Goal: Task Accomplishment & Management: Manage account settings

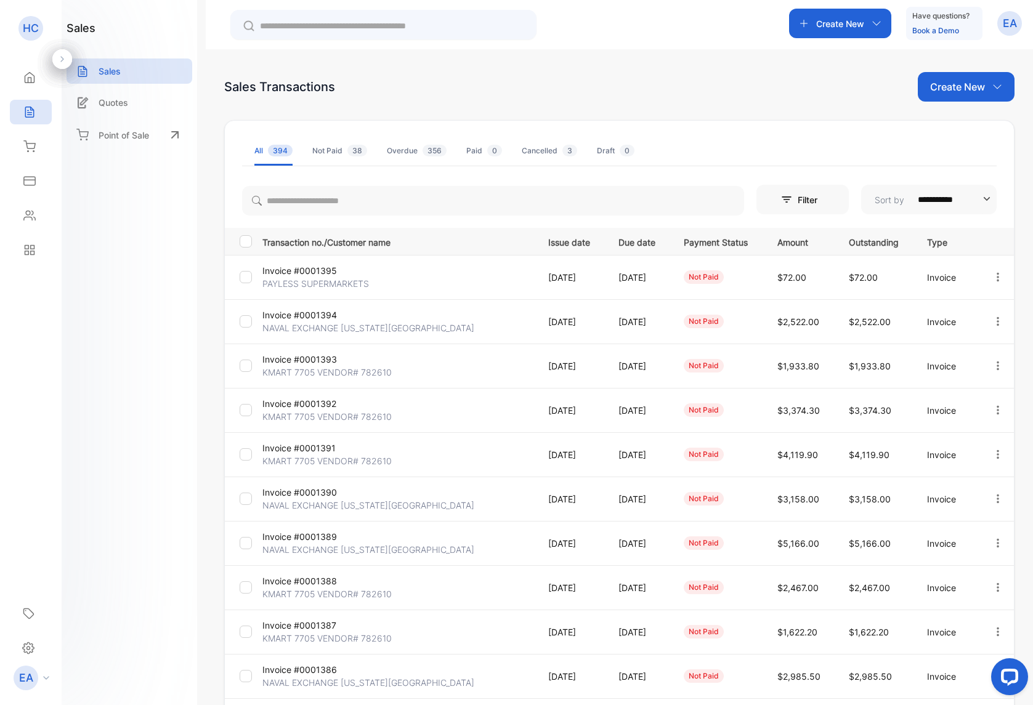
click at [299, 280] on p "PAYLESS SUPERMARKETS" at bounding box center [315, 283] width 107 height 13
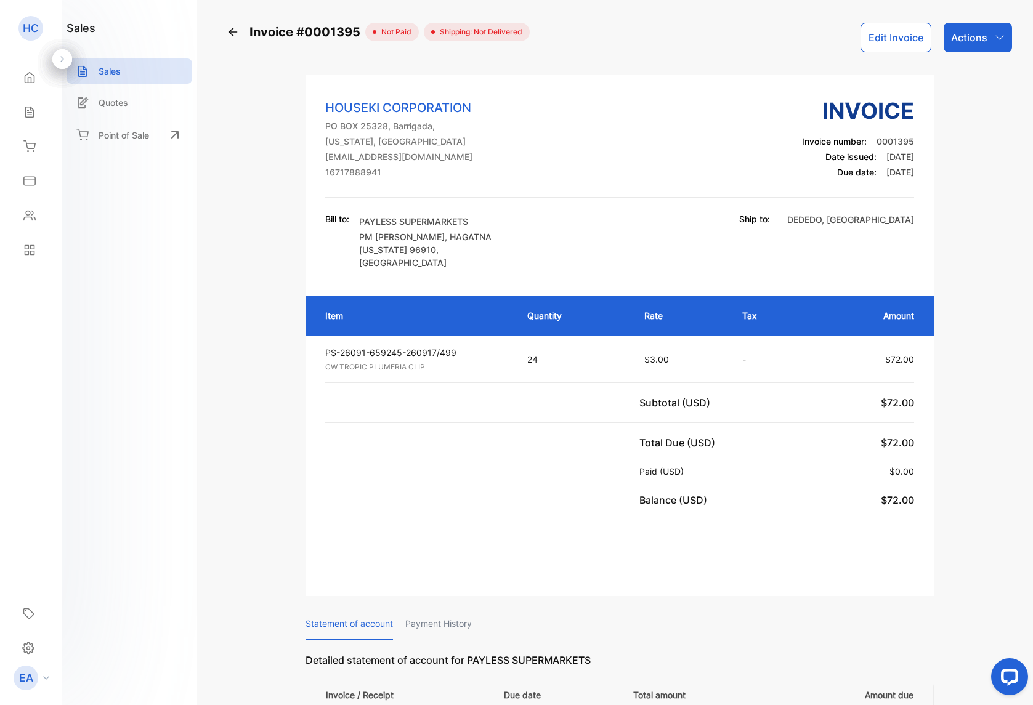
click at [116, 71] on p "Sales" at bounding box center [110, 71] width 22 height 13
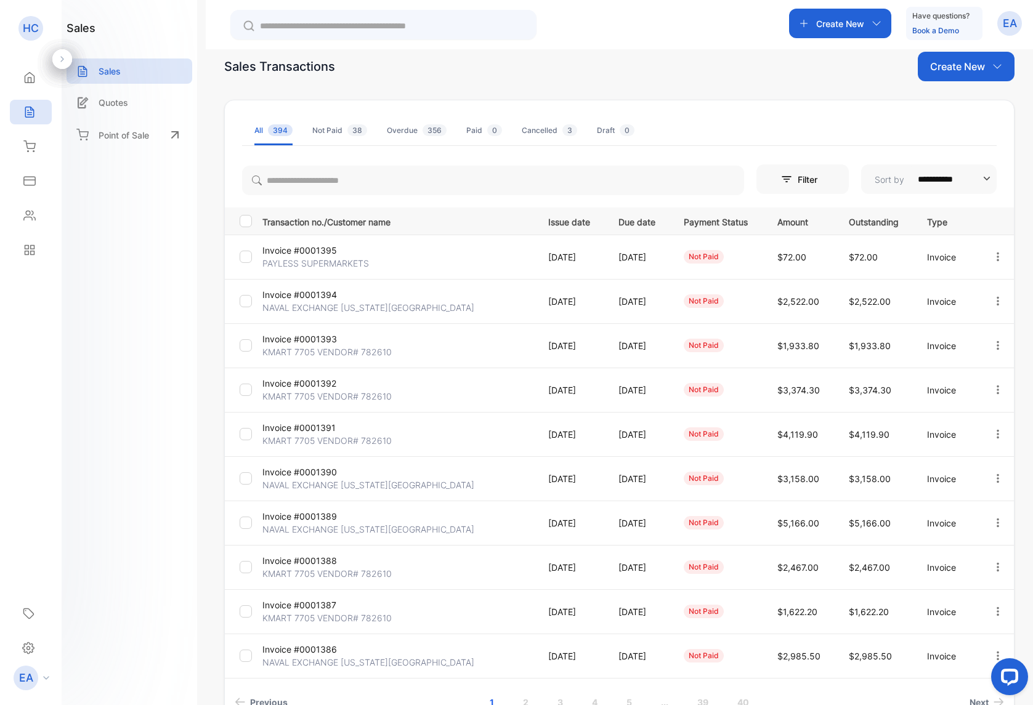
scroll to position [102, 0]
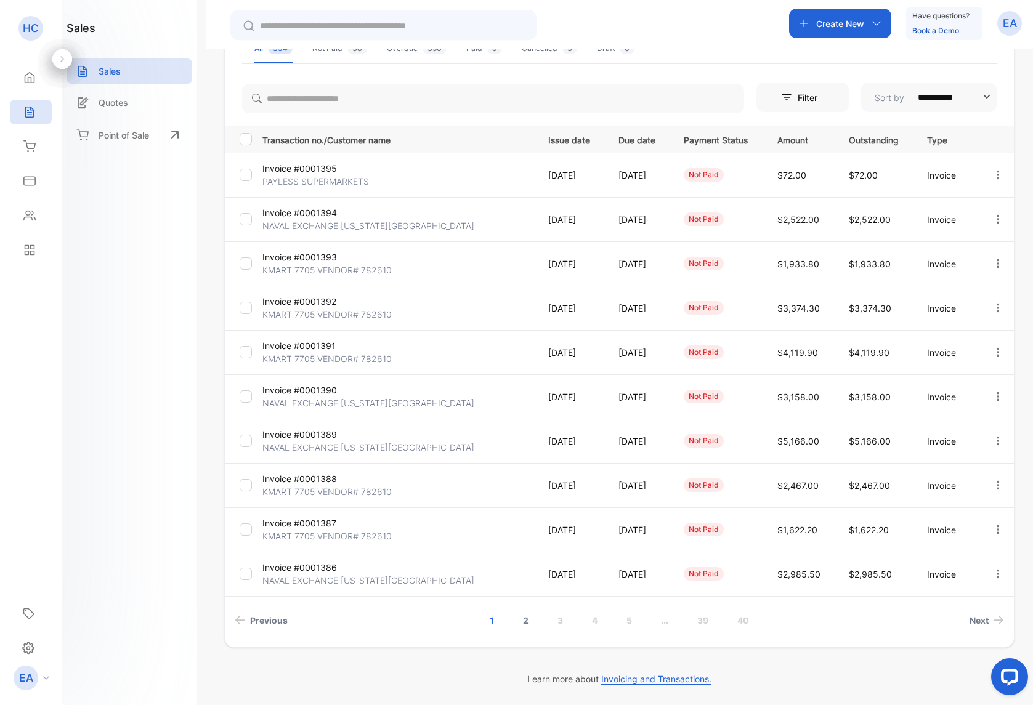
click at [524, 627] on link "2" at bounding box center [525, 620] width 35 height 23
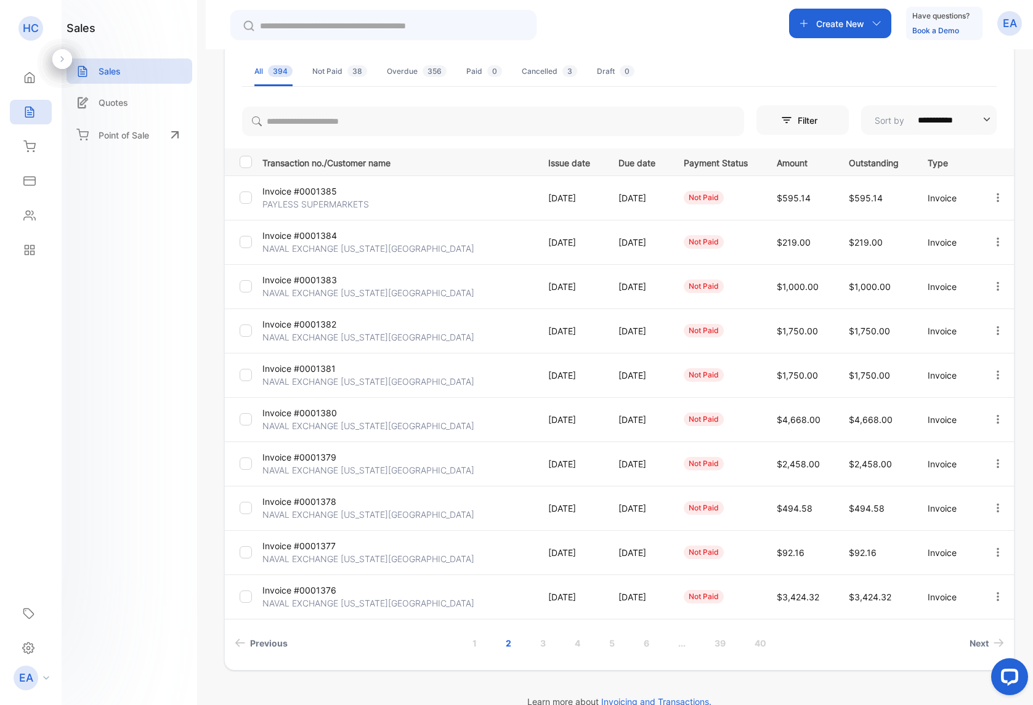
click at [302, 203] on p "PAYLESS SUPERMARKETS" at bounding box center [315, 204] width 107 height 13
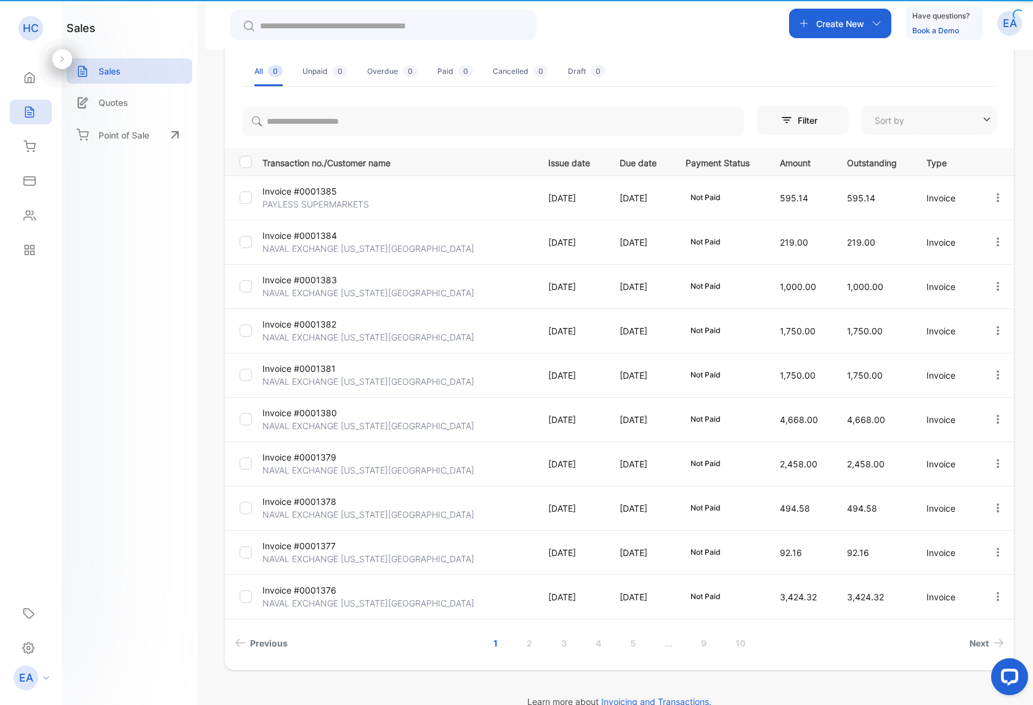
type input "**********"
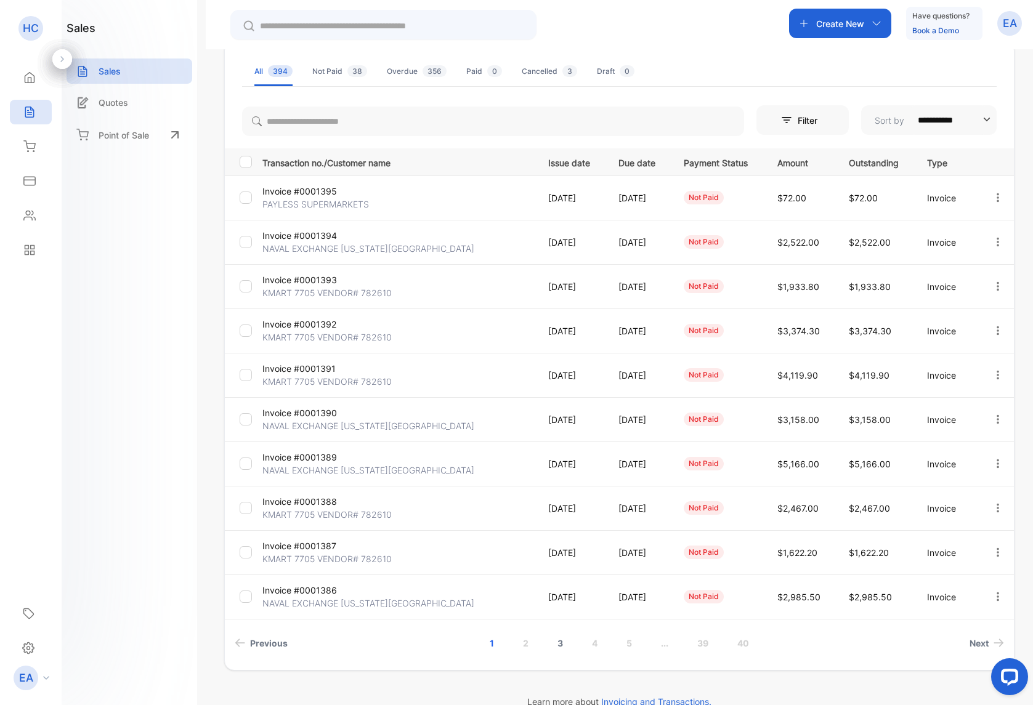
click at [564, 649] on link "3" at bounding box center [560, 643] width 35 height 23
click at [516, 649] on link "2" at bounding box center [508, 643] width 35 height 23
click at [544, 648] on link "3" at bounding box center [542, 643] width 35 height 23
click at [573, 645] on link "4" at bounding box center [577, 643] width 35 height 23
click at [323, 428] on p "PAYLESS SUPERMARKETS" at bounding box center [315, 425] width 107 height 13
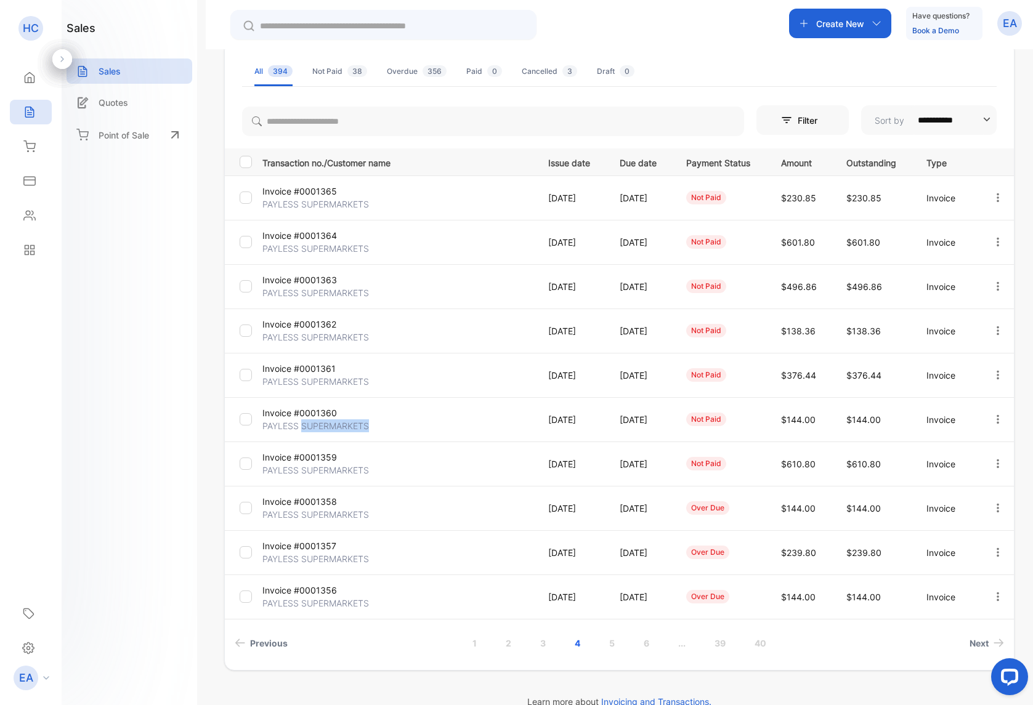
click at [323, 428] on p "PAYLESS SUPERMARKETS" at bounding box center [315, 425] width 107 height 13
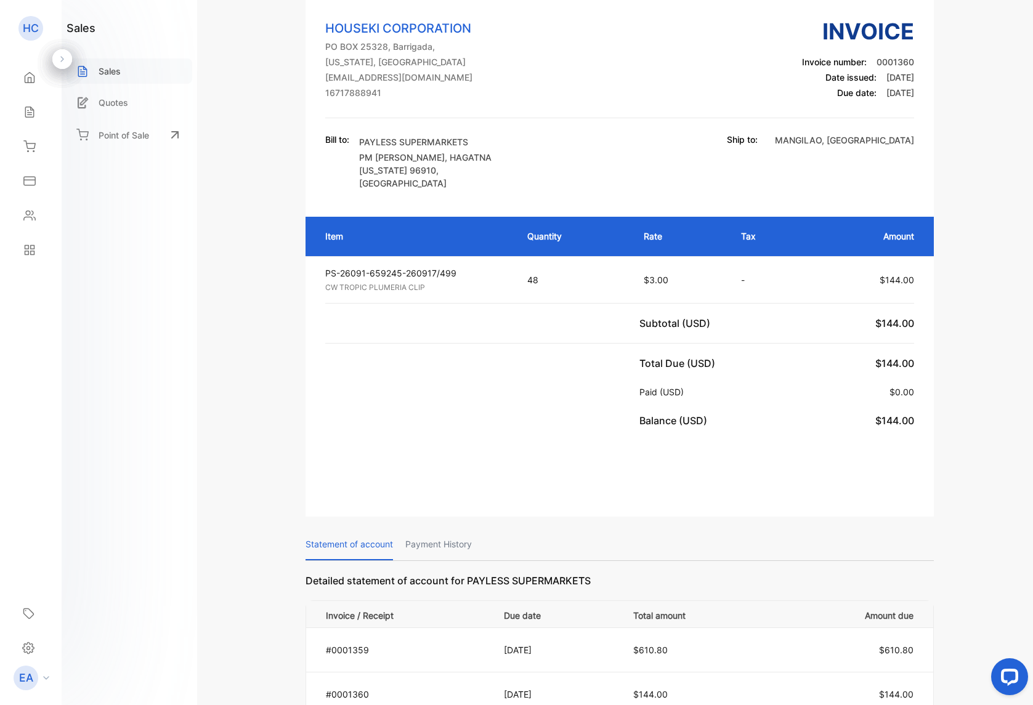
click at [105, 73] on p "Sales" at bounding box center [110, 71] width 22 height 13
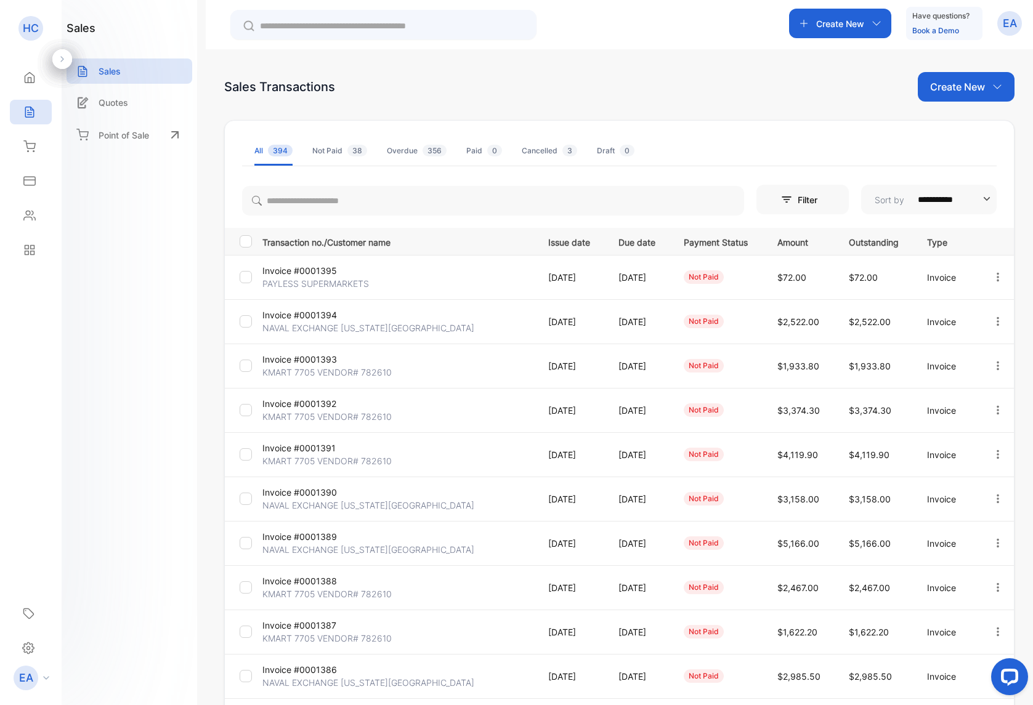
click at [315, 320] on p "Invoice #0001394" at bounding box center [307, 315] width 90 height 13
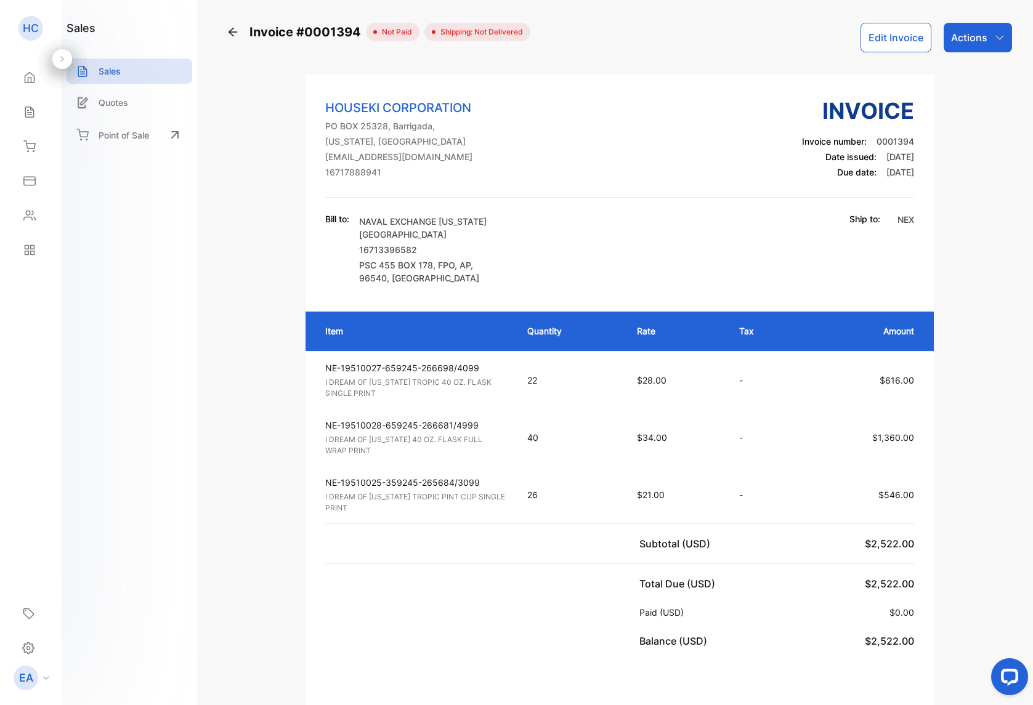
click at [884, 47] on button "Edit Invoice" at bounding box center [895, 38] width 71 height 30
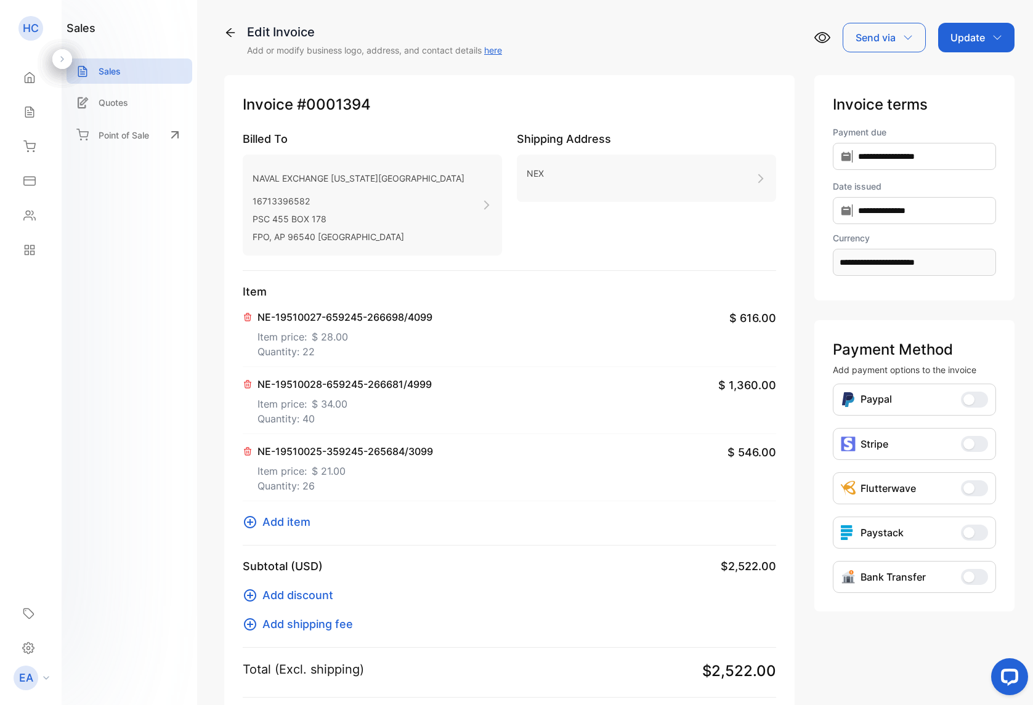
click at [365, 354] on p "Quantity: 22" at bounding box center [344, 351] width 175 height 15
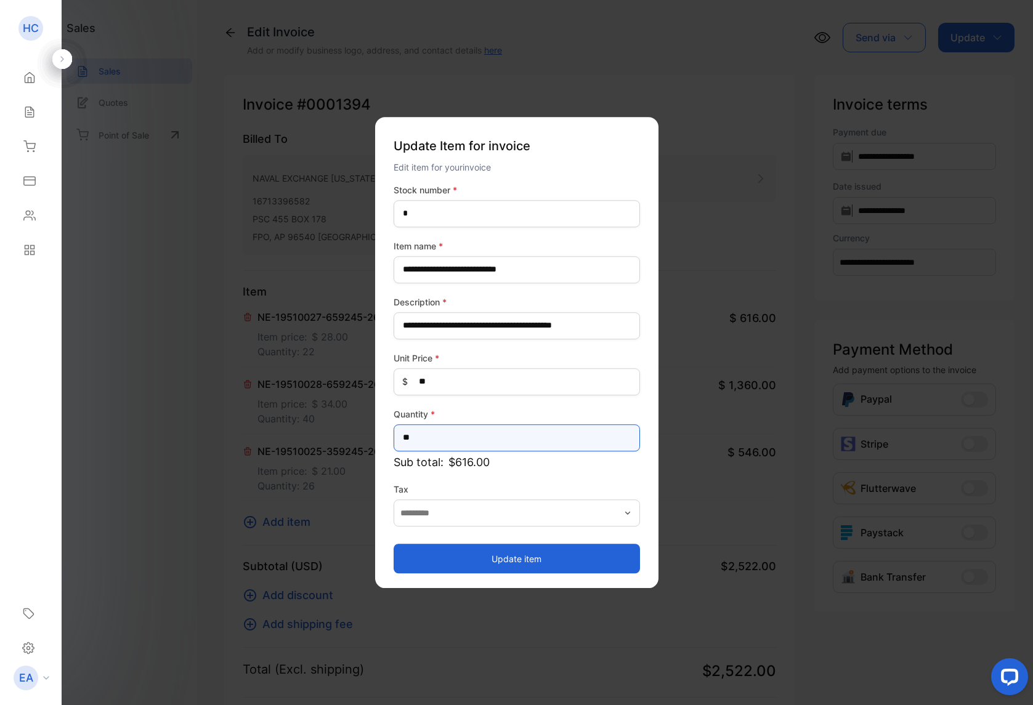
click at [420, 437] on input "**" at bounding box center [517, 437] width 246 height 27
type input "**"
click at [482, 545] on button "Update item" at bounding box center [517, 559] width 246 height 30
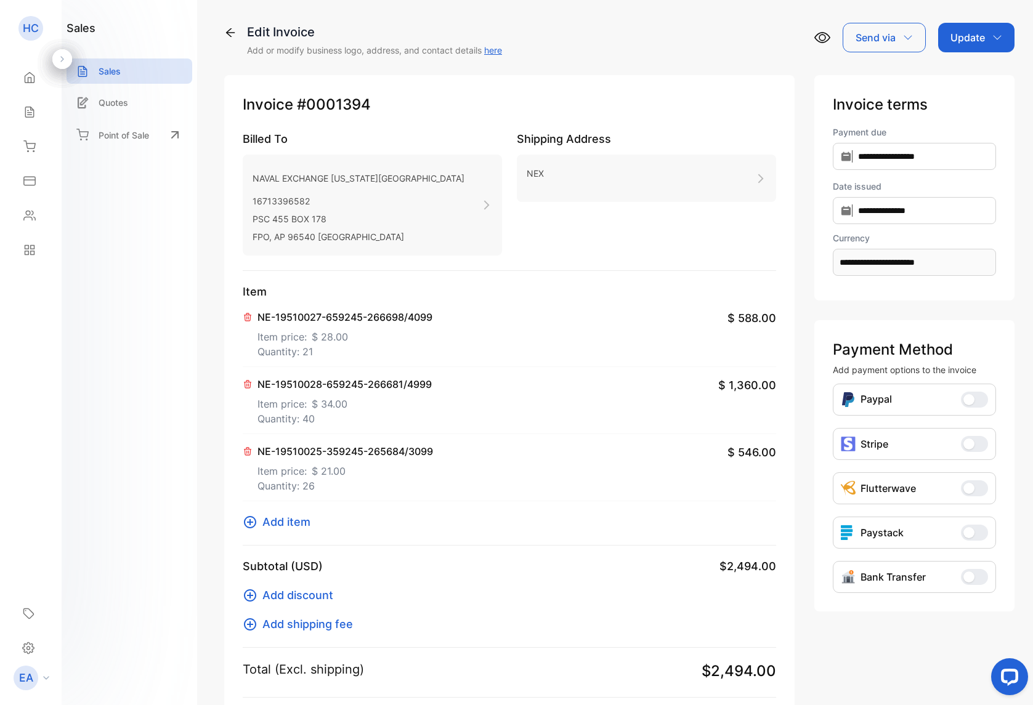
click at [294, 403] on p "Item price: $ 34.00" at bounding box center [344, 402] width 174 height 20
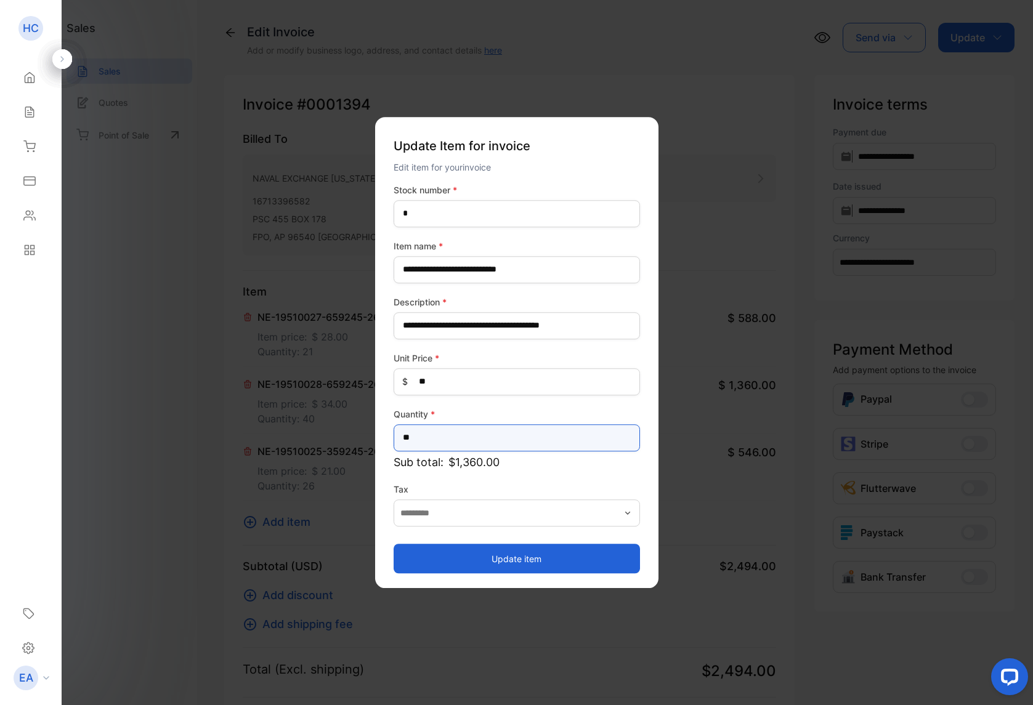
click at [431, 437] on input "**" at bounding box center [517, 437] width 246 height 27
type input "**"
click at [533, 549] on button "Update item" at bounding box center [517, 559] width 246 height 30
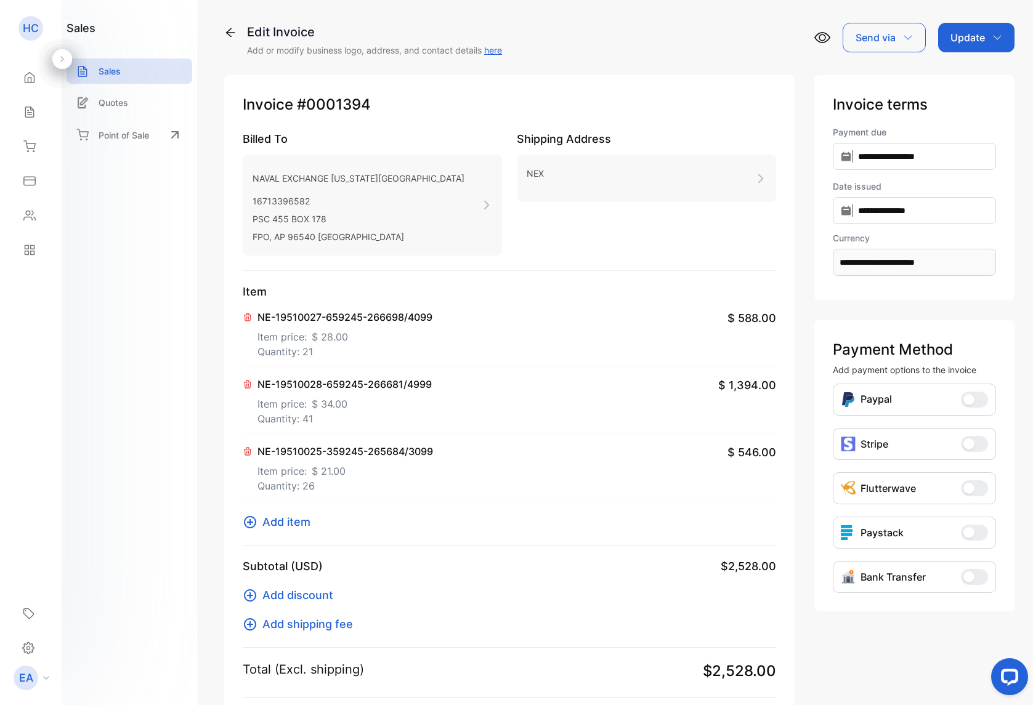
click at [944, 39] on div "Update" at bounding box center [976, 38] width 76 height 30
click at [952, 78] on div "Invoice" at bounding box center [978, 78] width 71 height 25
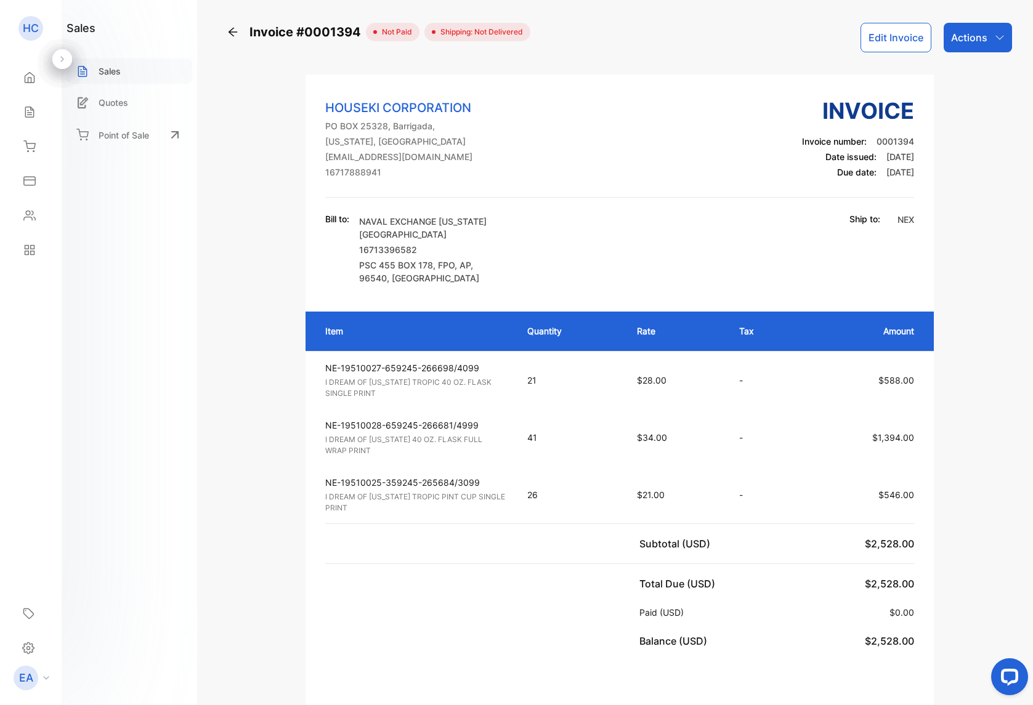
click at [115, 70] on p "Sales" at bounding box center [110, 71] width 22 height 13
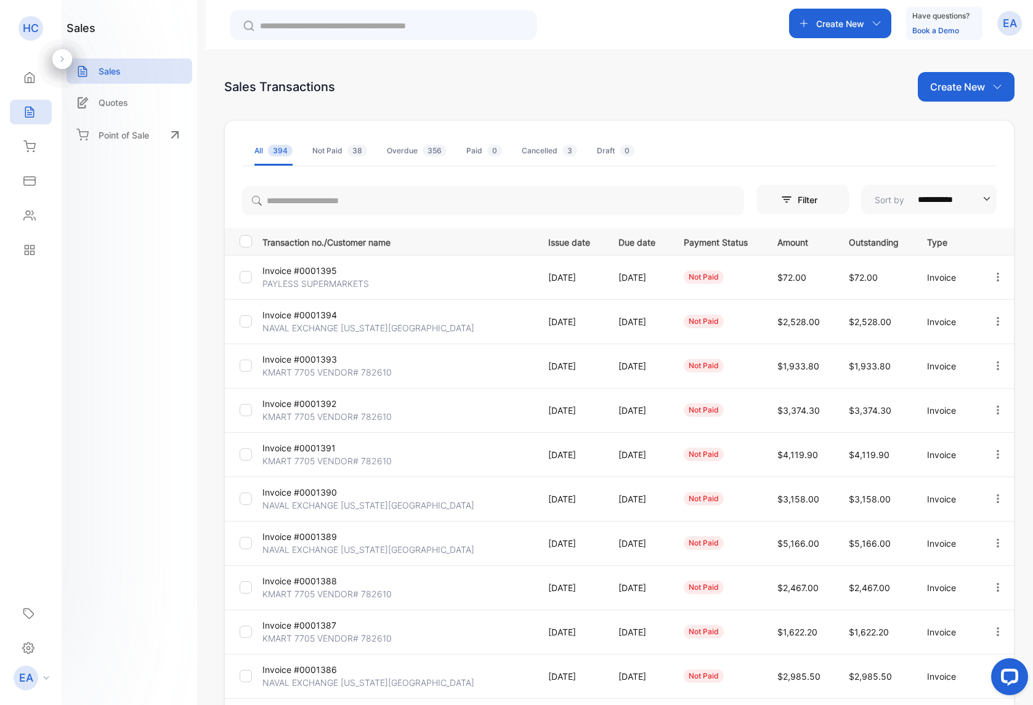
click at [339, 281] on p "PAYLESS SUPERMARKETS" at bounding box center [315, 283] width 107 height 13
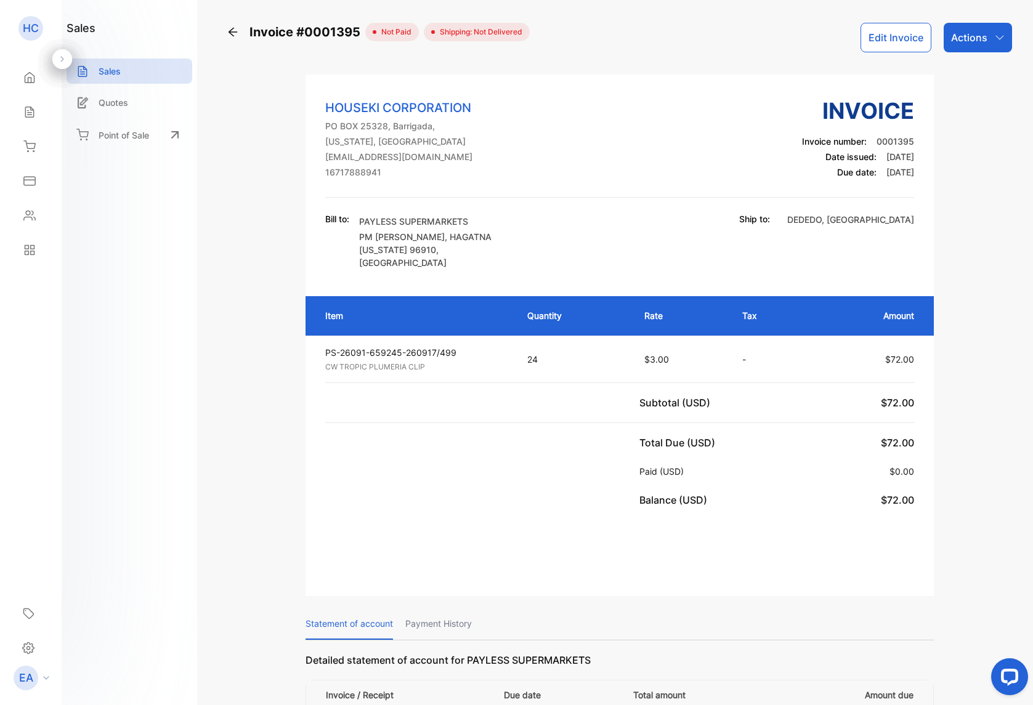
click at [99, 68] on p "Sales" at bounding box center [110, 71] width 22 height 13
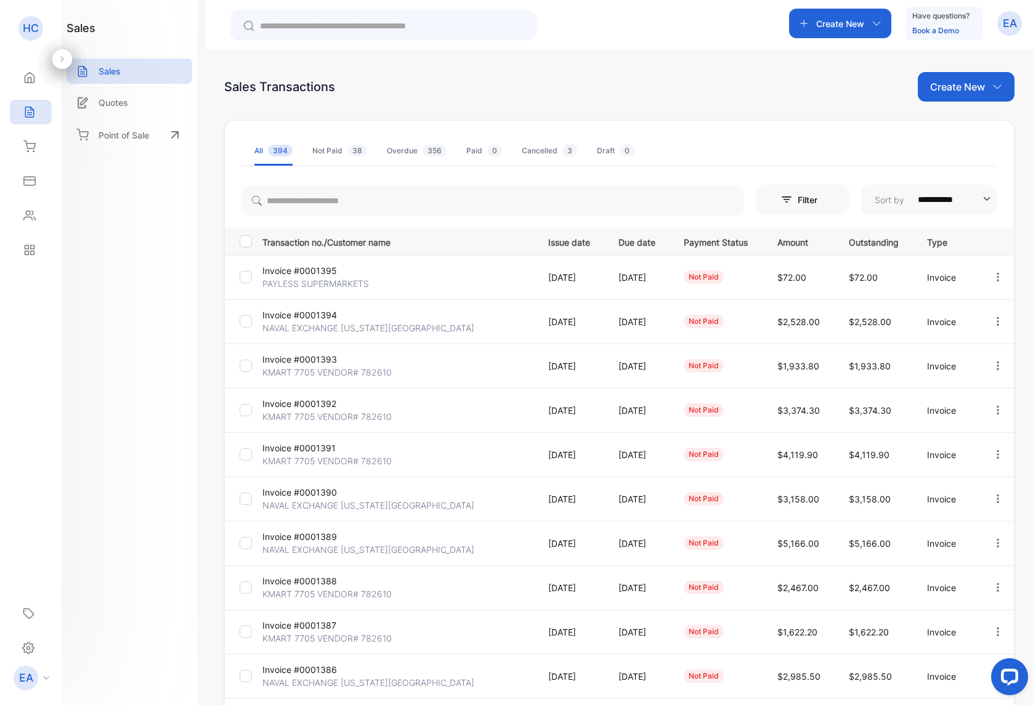
scroll to position [102, 0]
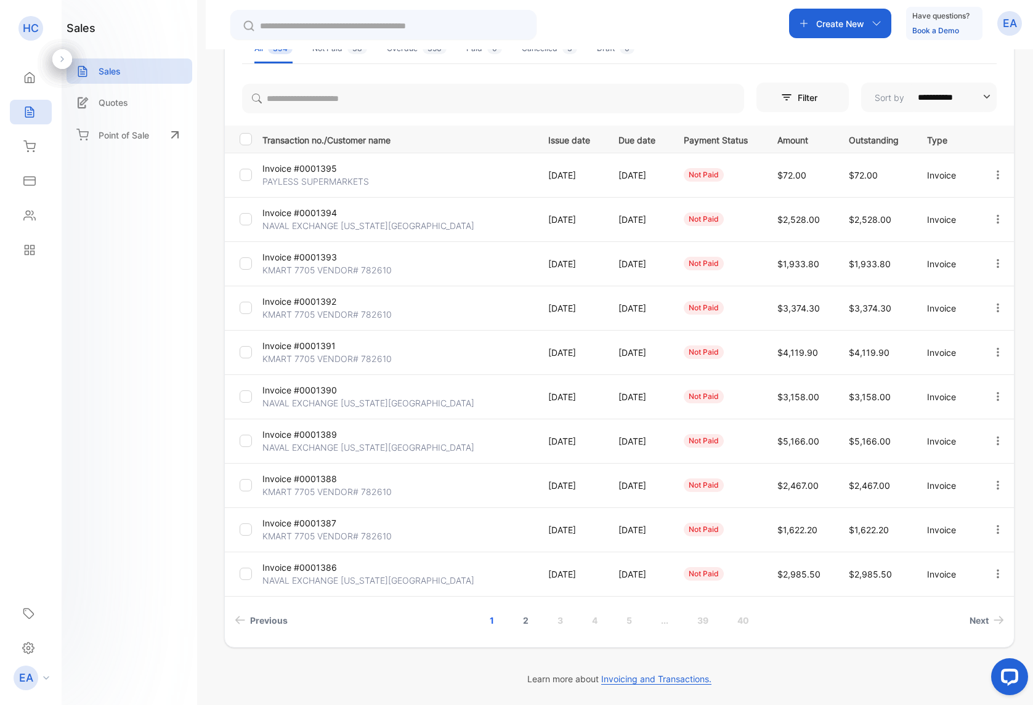
click at [524, 622] on link "2" at bounding box center [525, 620] width 35 height 23
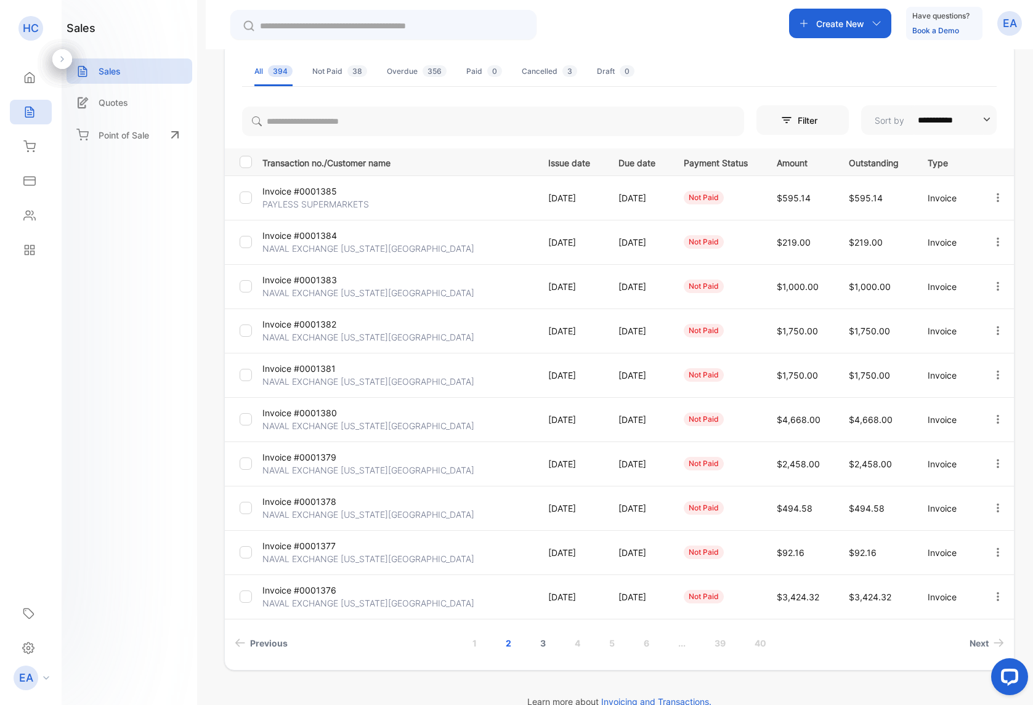
click at [541, 652] on link "3" at bounding box center [542, 643] width 35 height 23
